Goal: Task Accomplishment & Management: Manage account settings

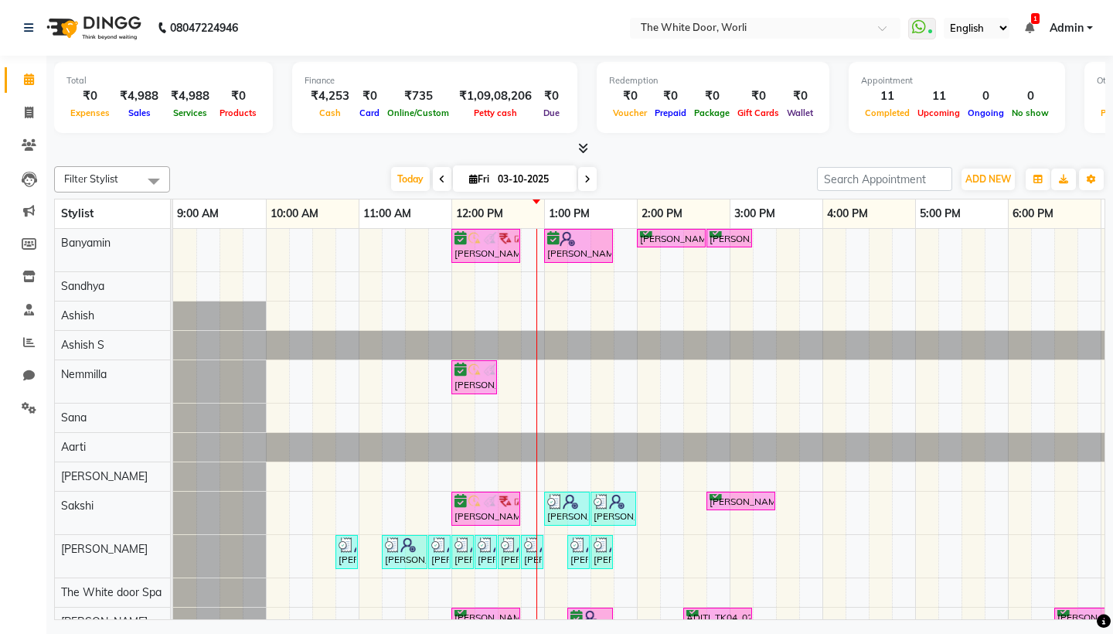
click at [1033, 20] on span "1" at bounding box center [1035, 18] width 9 height 11
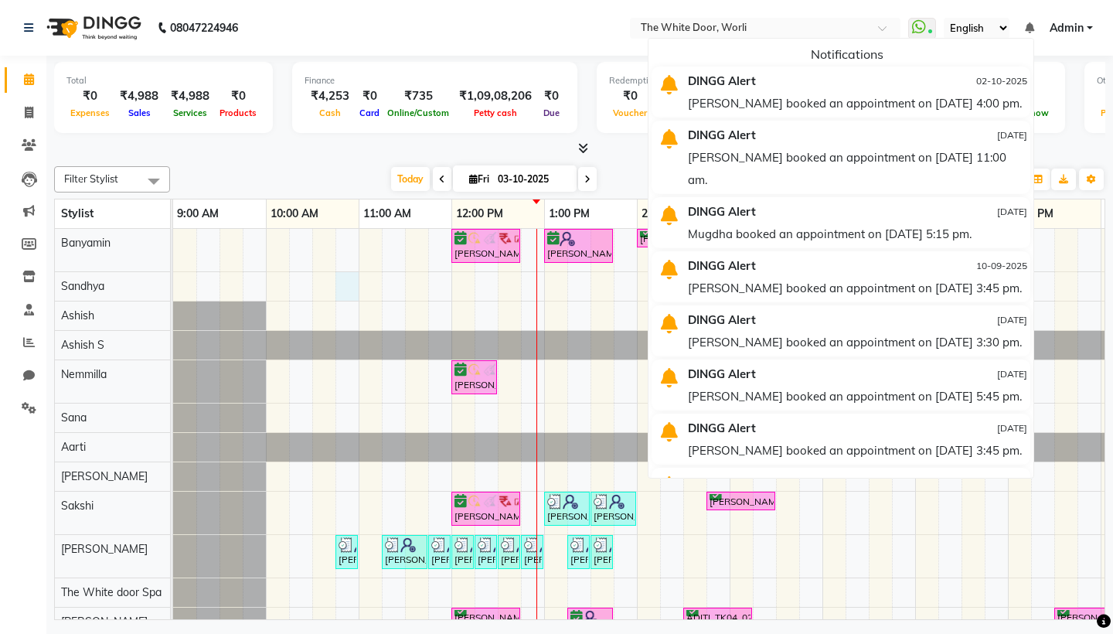
click at [354, 278] on div "Meghna Thaker, TK05, 12:00 PM-12:45 PM, TWD Classic Pedicure Aishwarya, TK06, 0…" at bounding box center [776, 483] width 1206 height 509
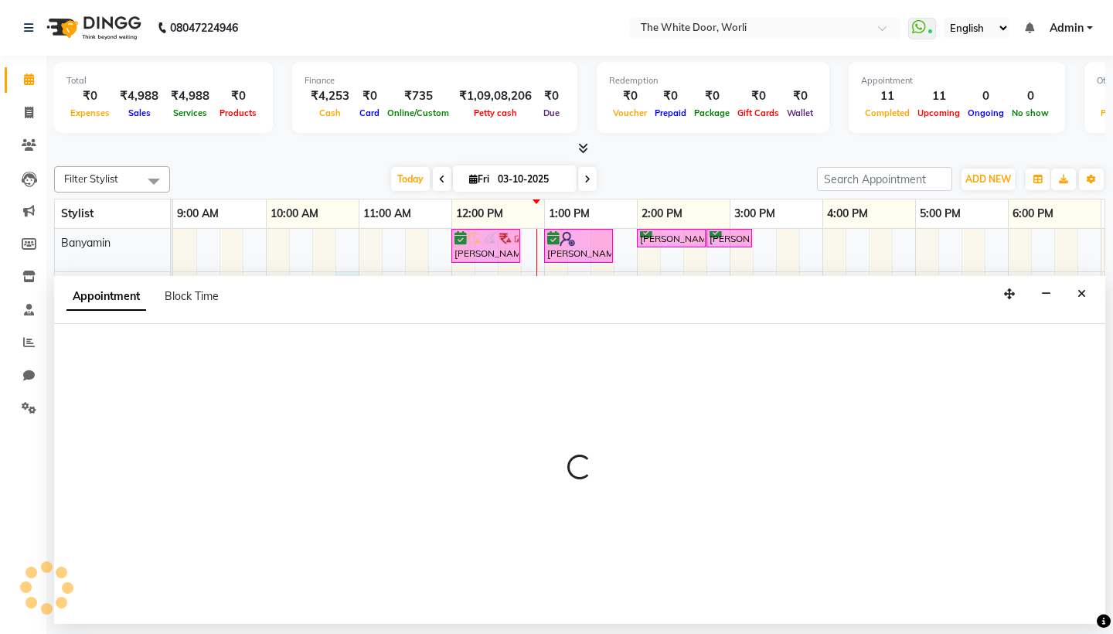
select select "20398"
select select "tentative"
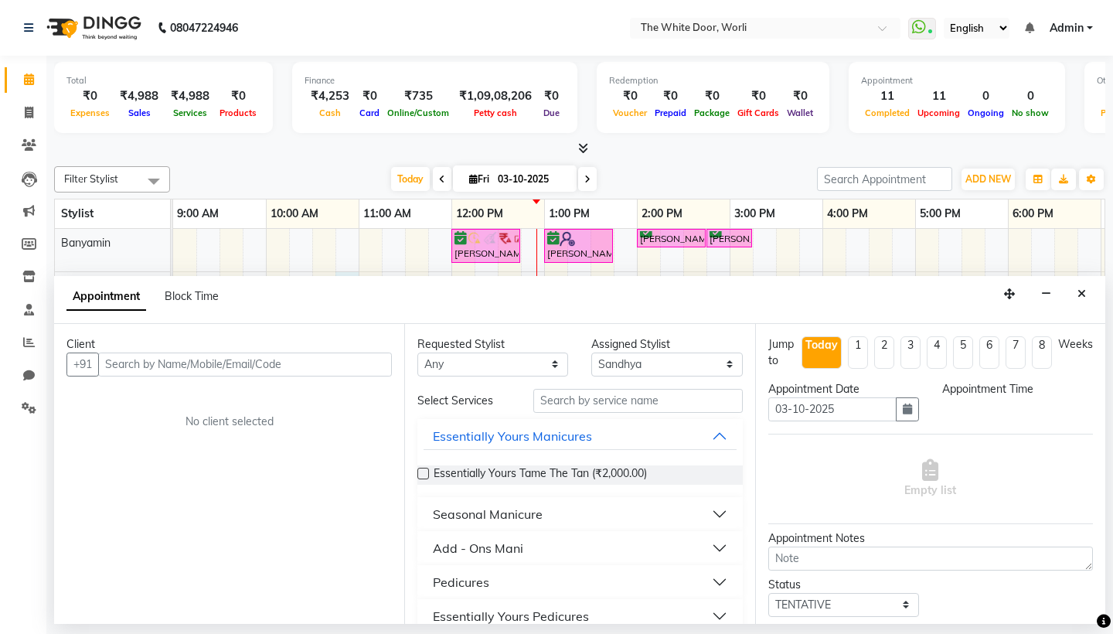
select select "645"
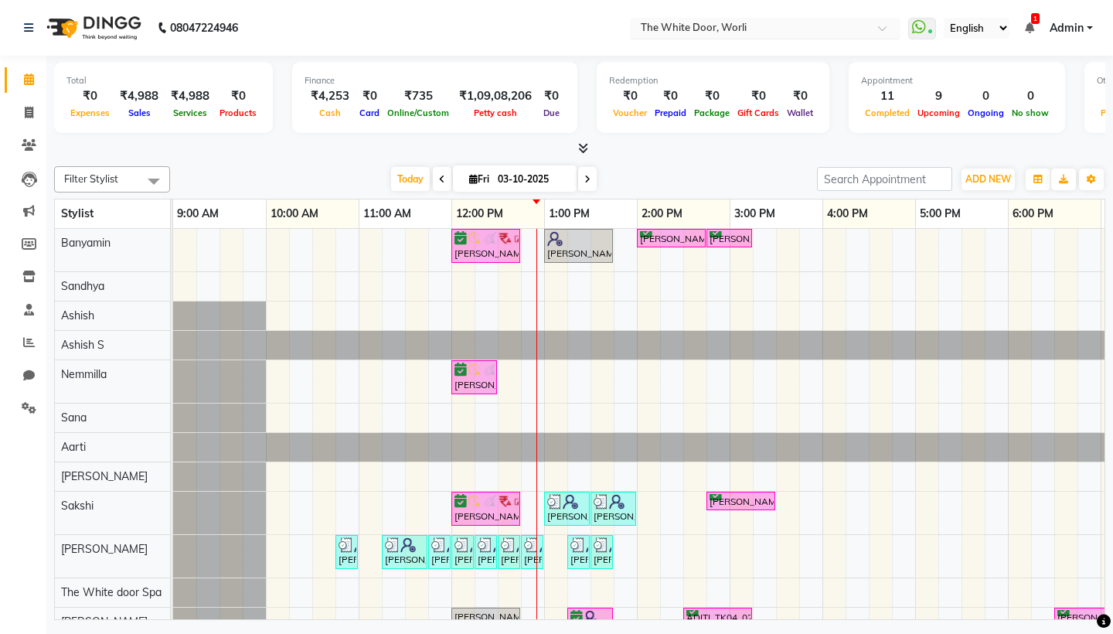
click at [638, 29] on input "text" at bounding box center [750, 29] width 224 height 15
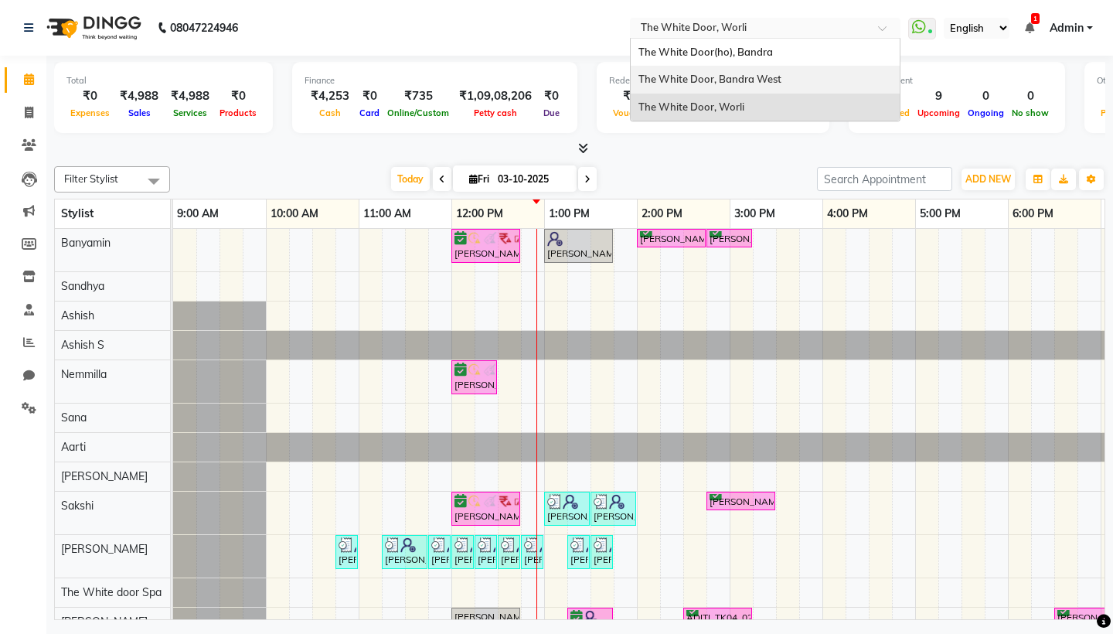
click at [638, 82] on span "The White Door, Bandra West" at bounding box center [709, 79] width 143 height 12
